Goal: Navigation & Orientation: Find specific page/section

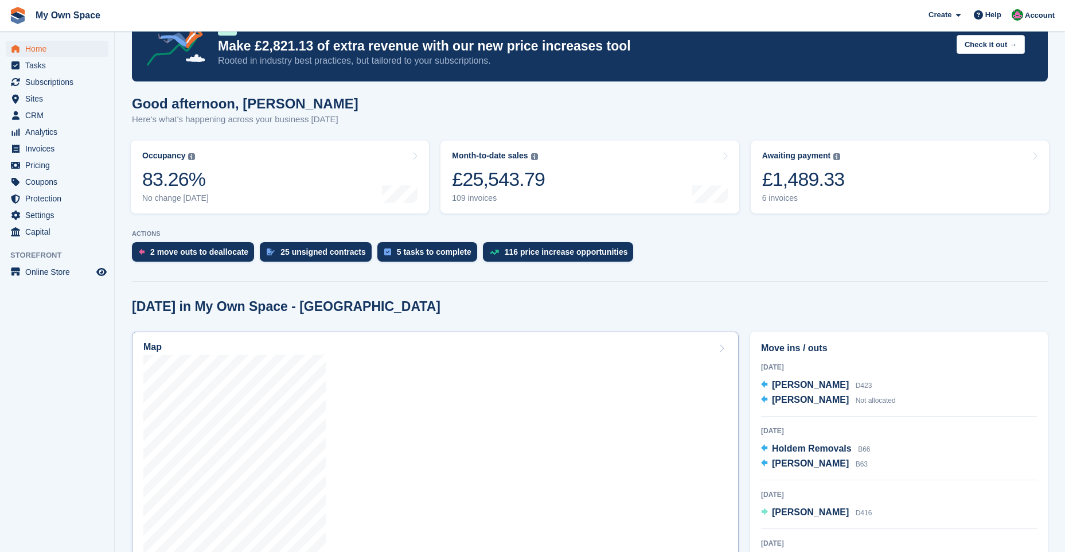
scroll to position [172, 0]
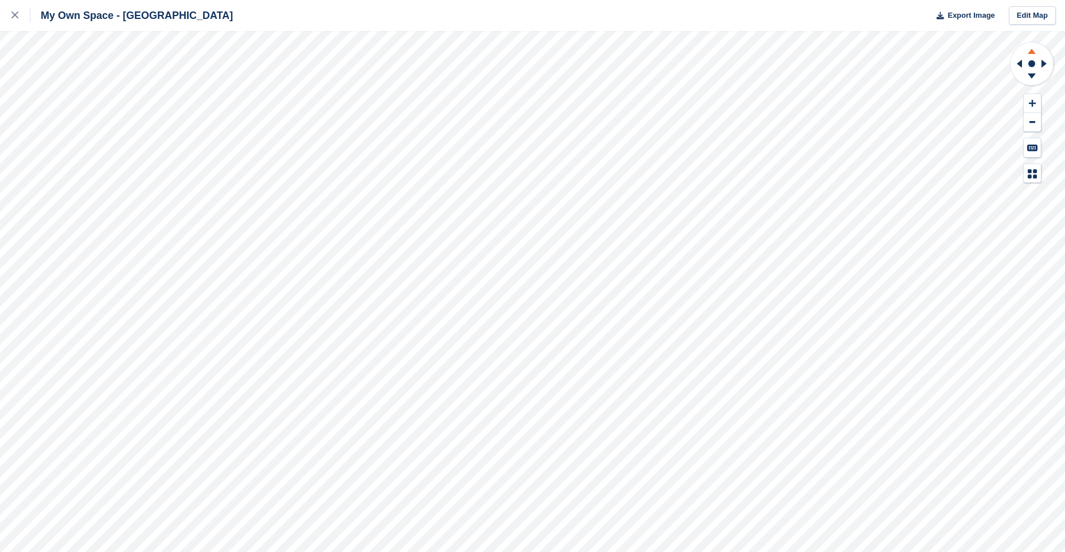
click at [1030, 50] on icon at bounding box center [1032, 49] width 30 height 14
click at [1032, 74] on icon at bounding box center [1032, 75] width 8 height 5
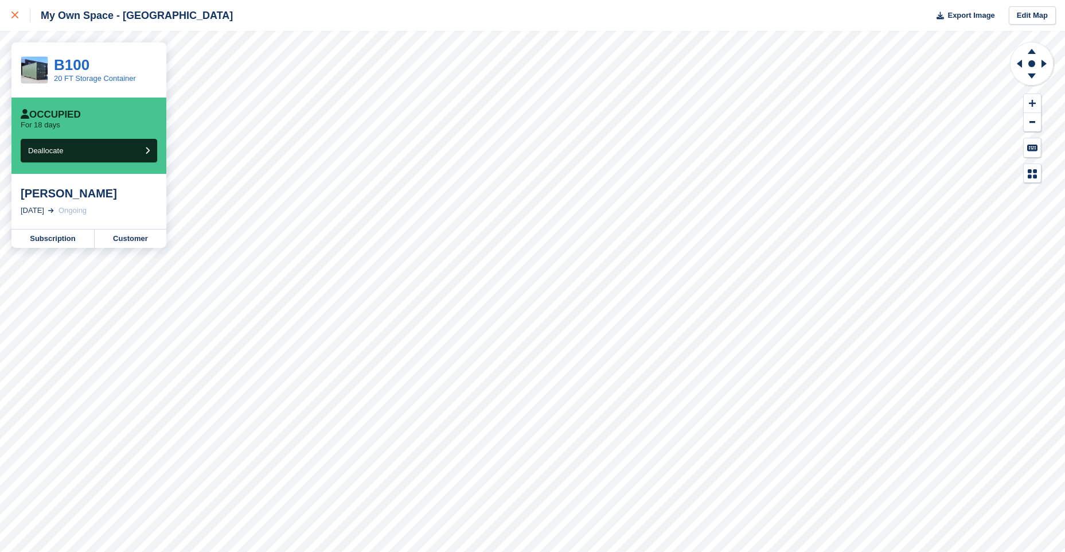
click at [14, 17] on icon at bounding box center [14, 14] width 7 height 7
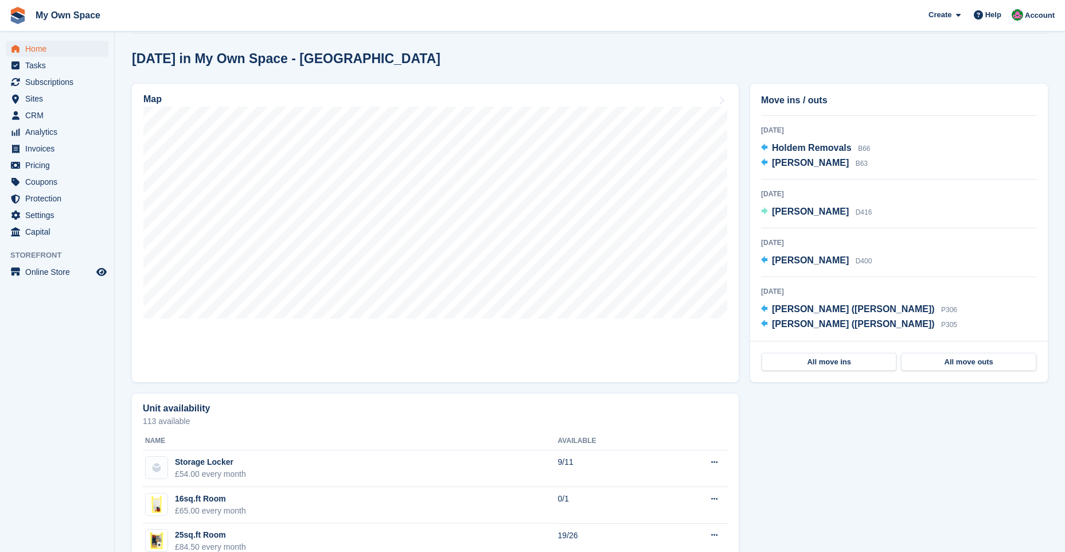
scroll to position [57, 0]
